Goal: Task Accomplishment & Management: Manage account settings

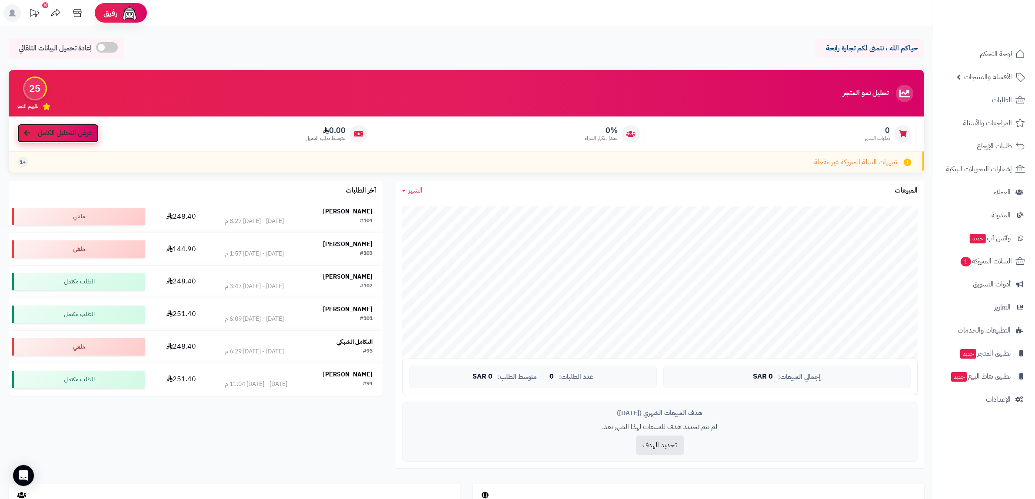
click at [68, 130] on span "عرض التحليل الكامل" at bounding box center [65, 133] width 54 height 10
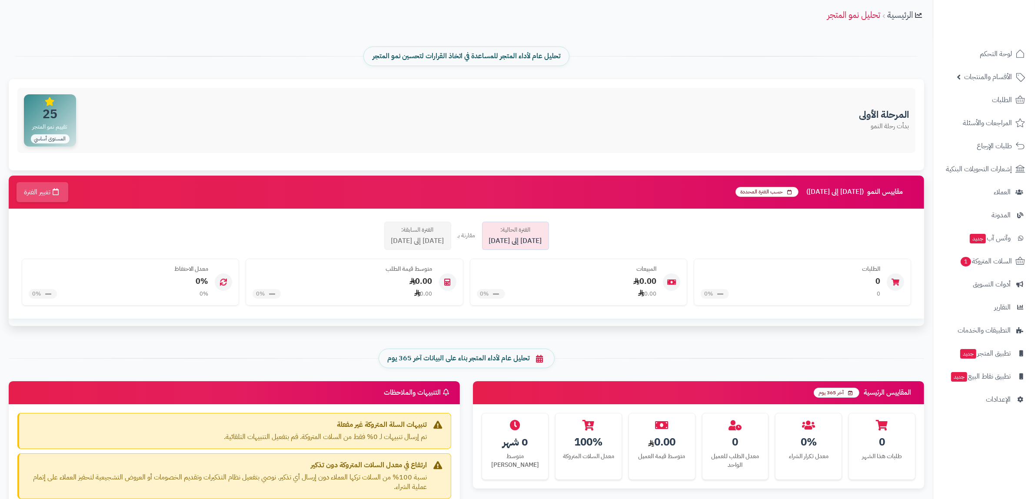
scroll to position [54, 0]
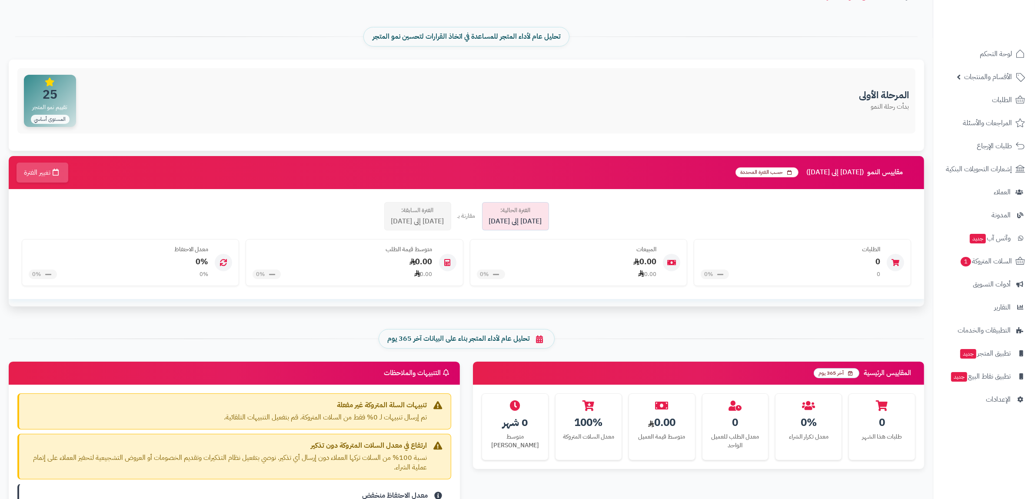
click at [427, 216] on div "الفترة السابقة: 2025-08-01 إلى 2025-08-25" at bounding box center [417, 216] width 67 height 28
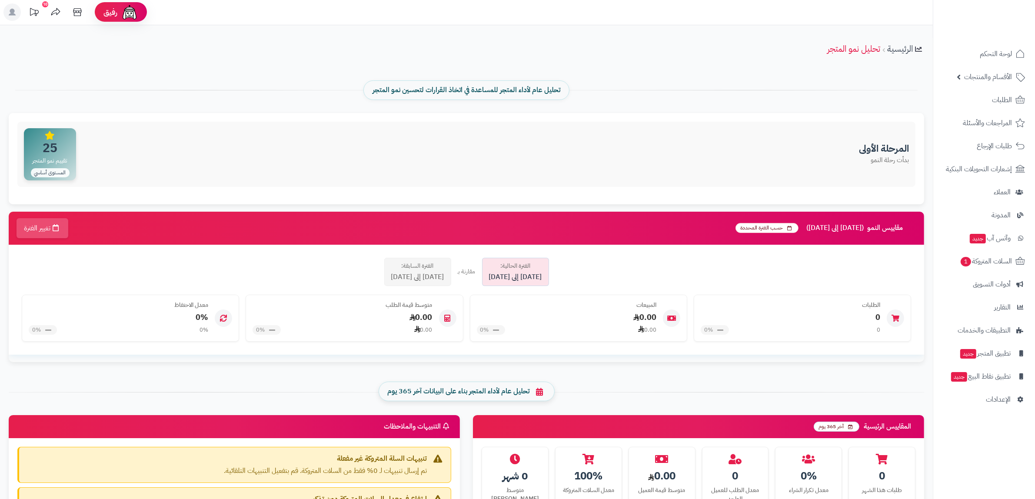
scroll to position [0, 0]
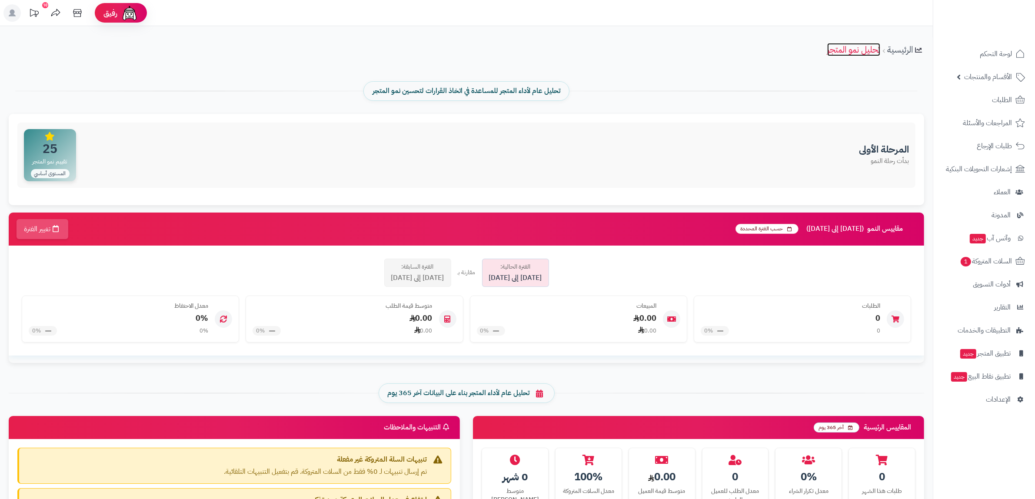
click at [842, 51] on link "تحليل نمو المتجر" at bounding box center [853, 49] width 53 height 13
click at [31, 13] on icon at bounding box center [33, 12] width 17 height 17
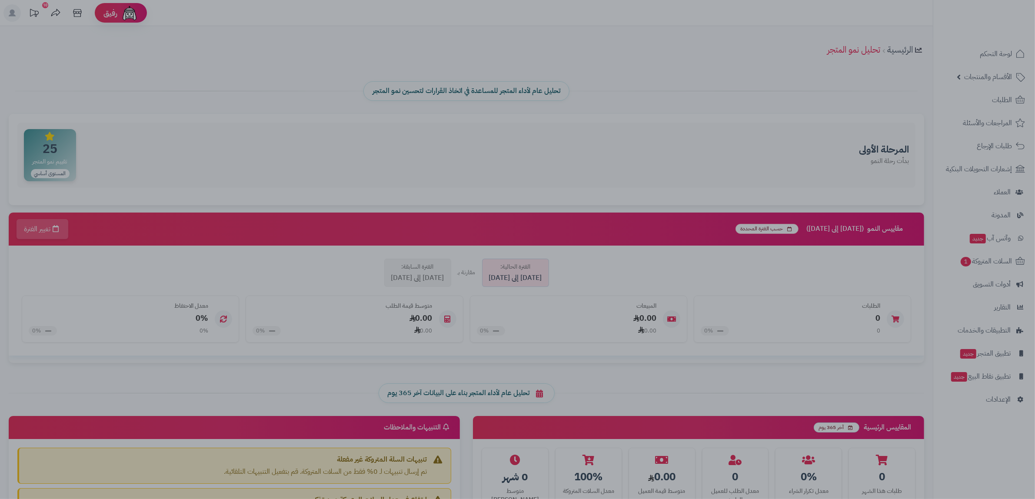
click at [740, 143] on div at bounding box center [517, 249] width 1035 height 499
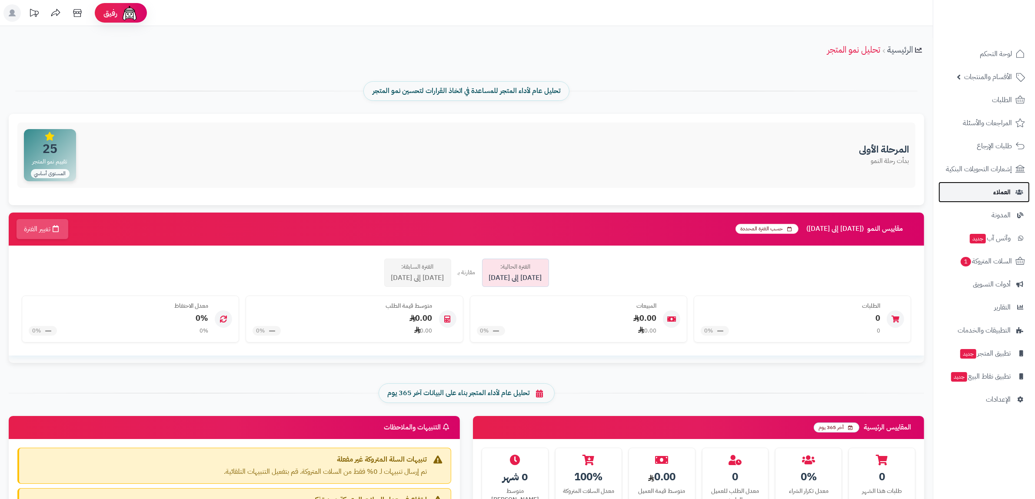
click at [994, 193] on span "العملاء" at bounding box center [1001, 192] width 17 height 12
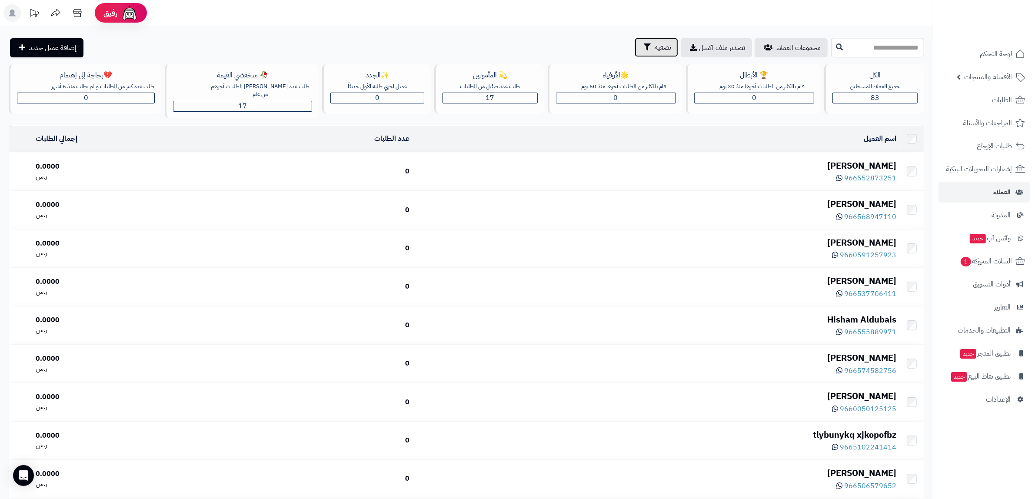
click at [635, 48] on button "تصفية" at bounding box center [656, 47] width 43 height 19
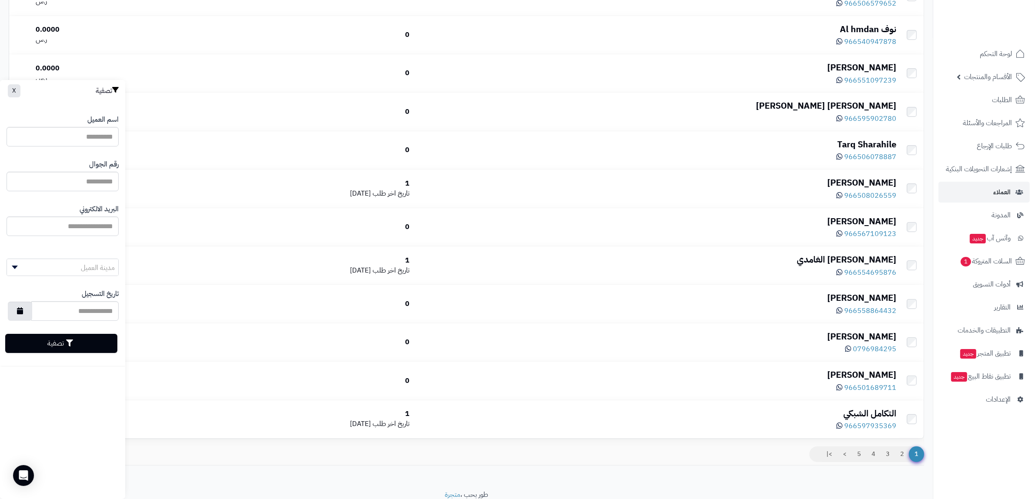
scroll to position [463, 0]
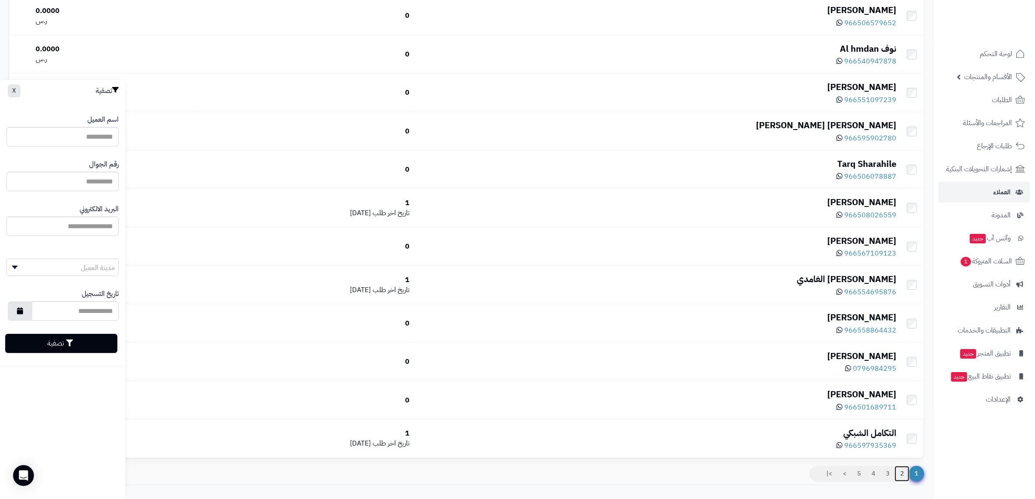
click at [905, 476] on link "2" at bounding box center [902, 474] width 15 height 16
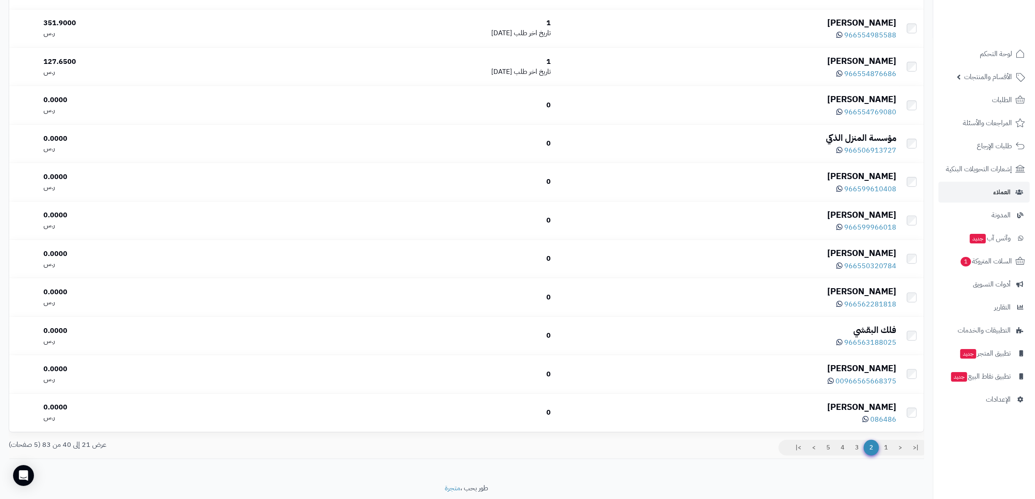
scroll to position [517, 0]
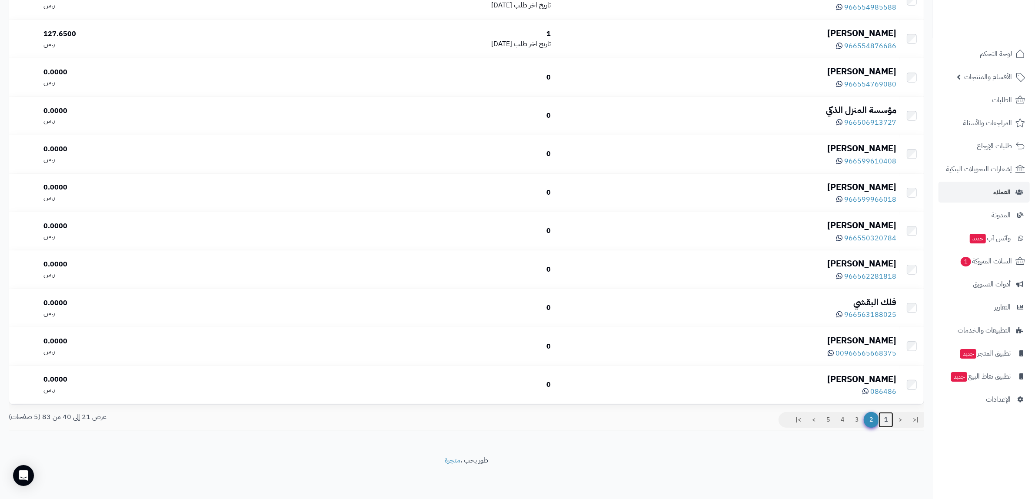
click at [886, 420] on link "1" at bounding box center [885, 420] width 15 height 16
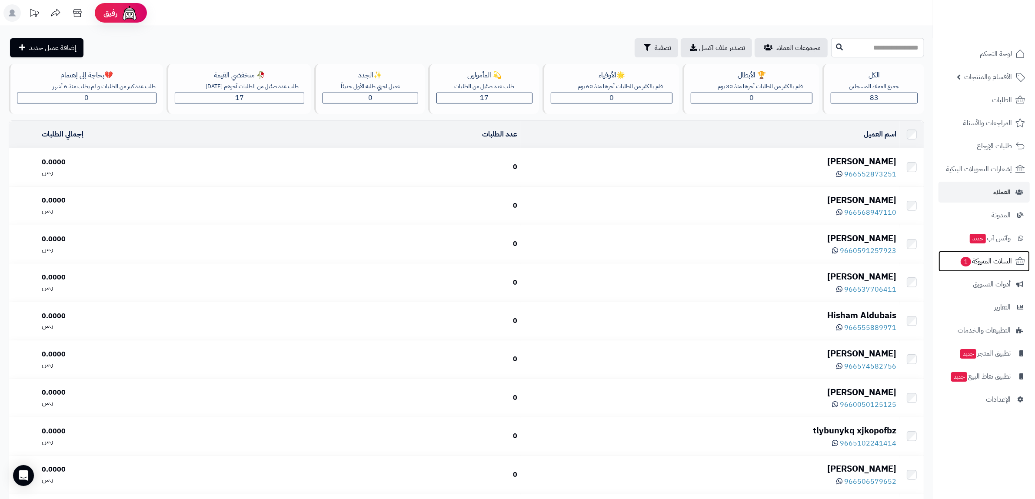
drag, startPoint x: 961, startPoint y: 255, endPoint x: 924, endPoint y: 262, distance: 37.6
click at [961, 255] on span "السلات المتروكة 1" at bounding box center [986, 261] width 52 height 12
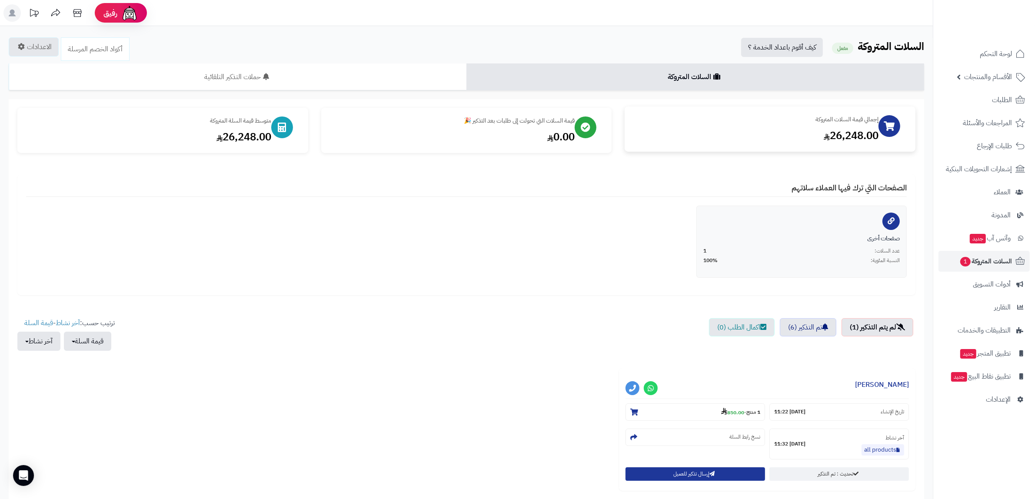
click at [826, 136] on div "26,248.00" at bounding box center [755, 135] width 245 height 15
click at [239, 145] on div "متوسط قيمة السلة المتروكة 26,248.00" at bounding box center [162, 128] width 291 height 45
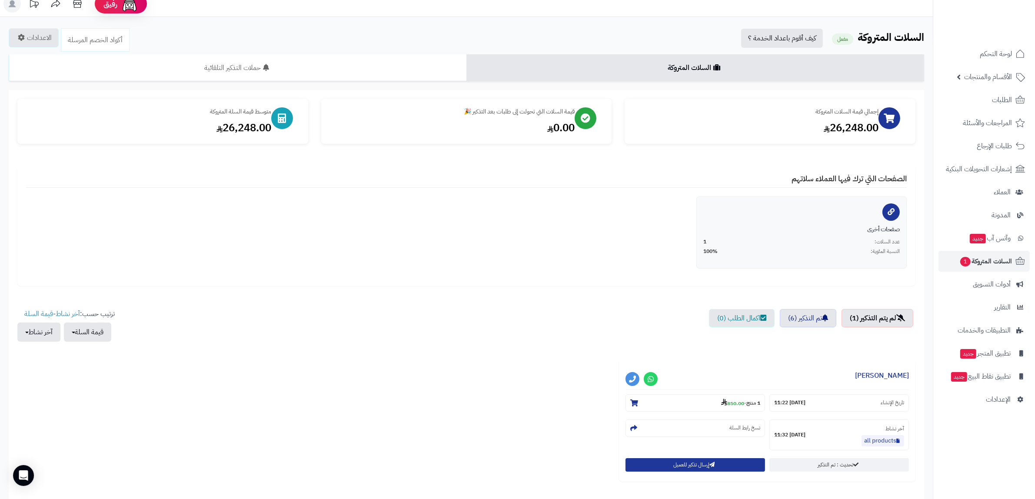
scroll to position [85, 0]
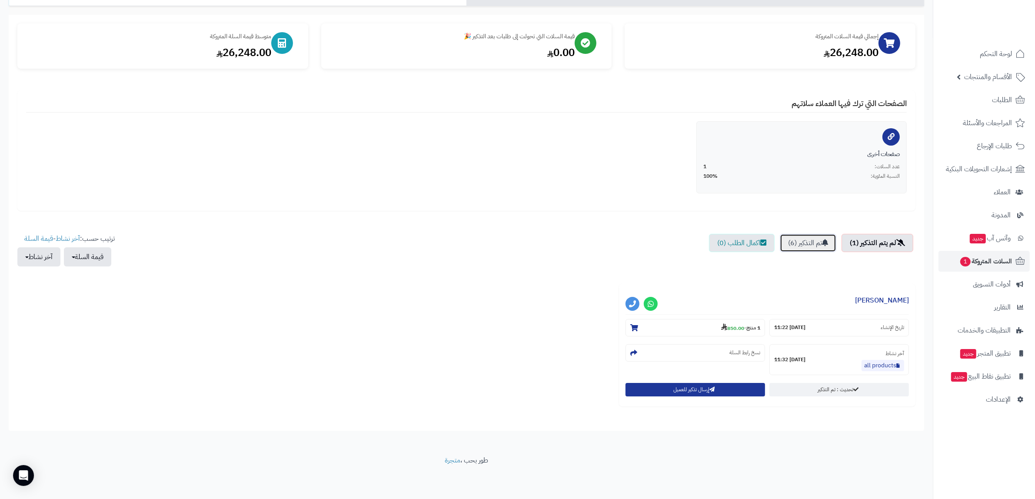
click at [780, 245] on link "تم التذكير (6)" at bounding box center [808, 243] width 57 height 18
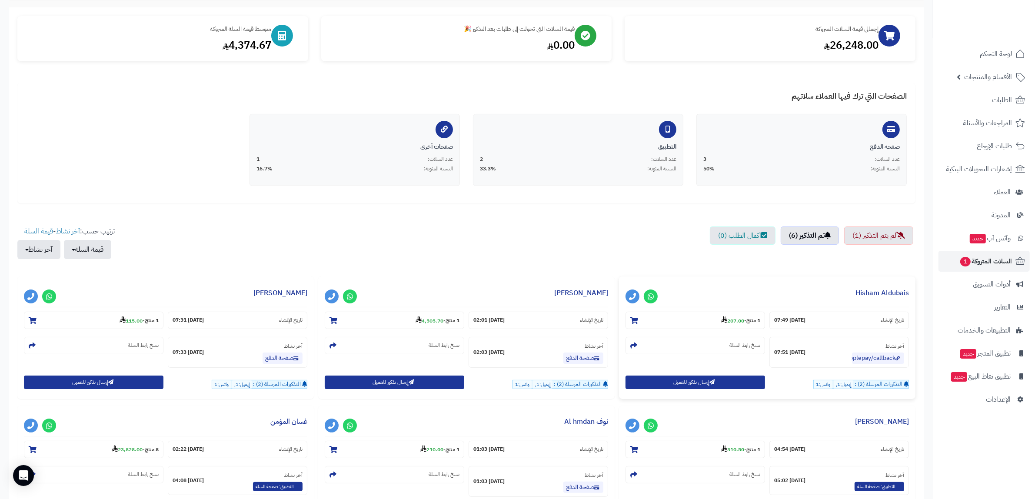
scroll to position [214, 0]
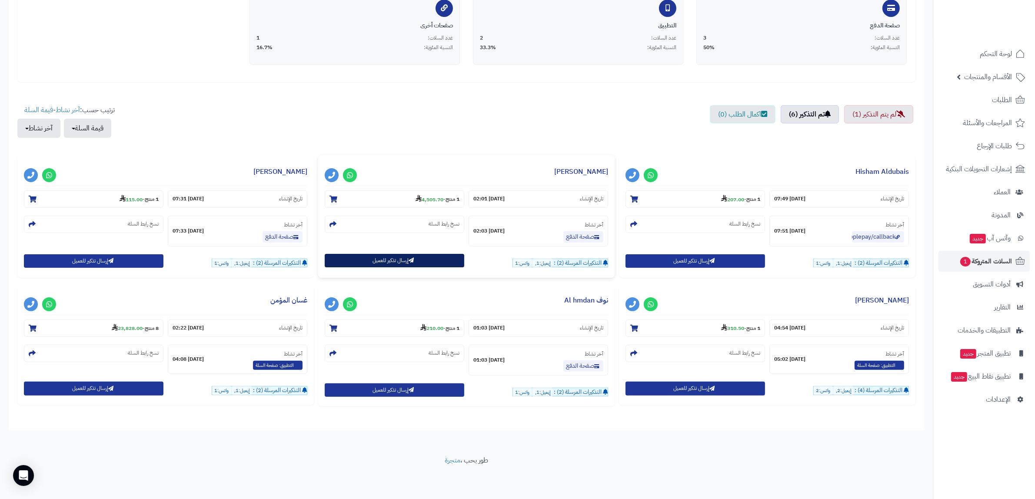
click at [440, 259] on button "إرسال تذكير للعميل" at bounding box center [395, 260] width 140 height 13
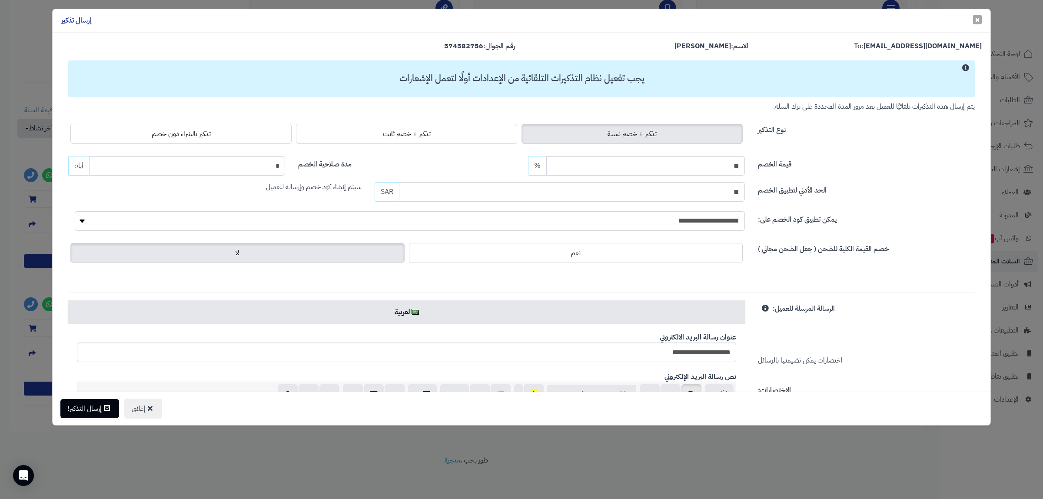
drag, startPoint x: 981, startPoint y: 21, endPoint x: 955, endPoint y: 33, distance: 28.6
click at [981, 22] on button "× إغلاق" at bounding box center [977, 20] width 9 height 10
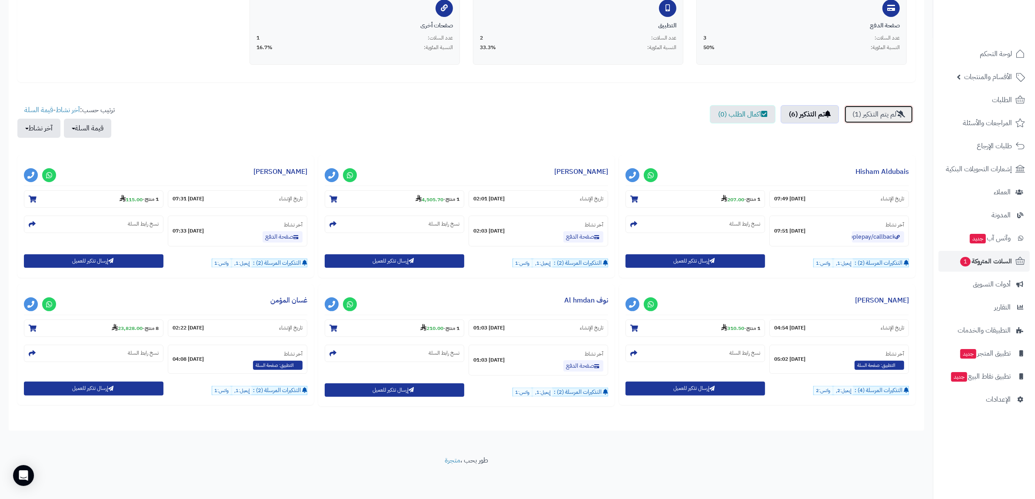
click at [855, 110] on link "لم يتم التذكير (1)" at bounding box center [878, 114] width 69 height 18
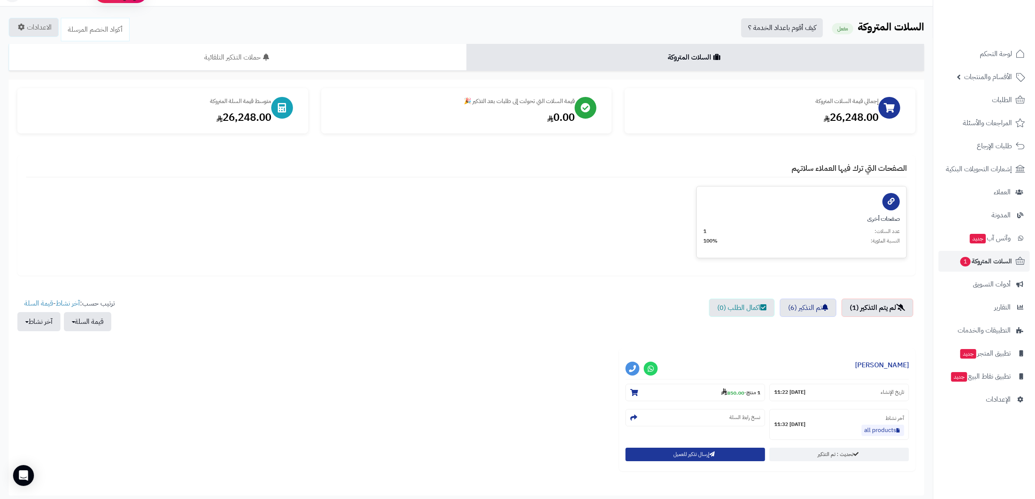
scroll to position [0, 0]
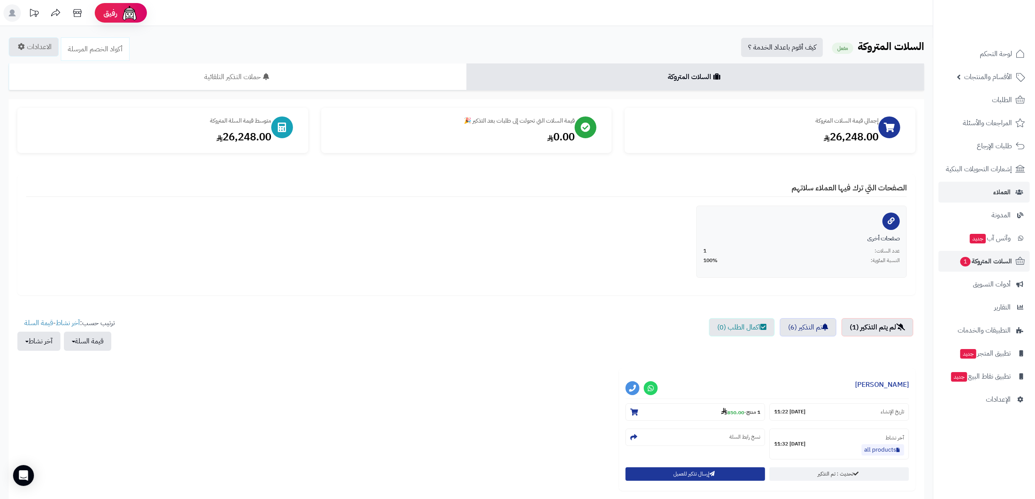
click at [988, 181] on ul "لوحة التحكم الأقسام والمنتجات المنتجات الأقسام الماركات مواصفات المنتجات مواصفا…" at bounding box center [984, 226] width 102 height 366
click at [988, 186] on link "العملاء" at bounding box center [983, 192] width 91 height 21
